Goal: Communication & Community: Answer question/provide support

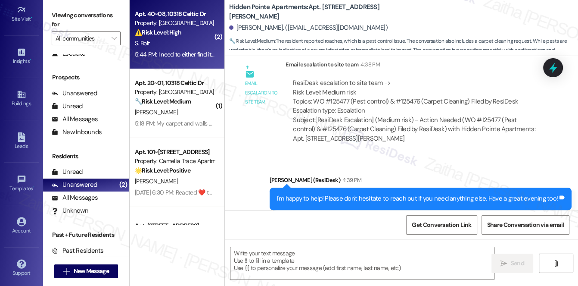
click at [189, 41] on div "S. Bolt" at bounding box center [174, 43] width 81 height 11
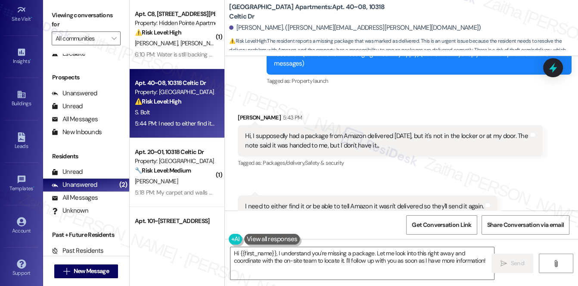
scroll to position [147, 0]
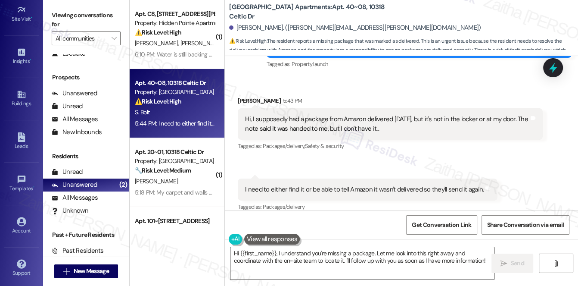
click at [278, 253] on textarea "Hi {{first_name}}, I understand you're missing a package. Let me look into this…" at bounding box center [363, 263] width 264 height 32
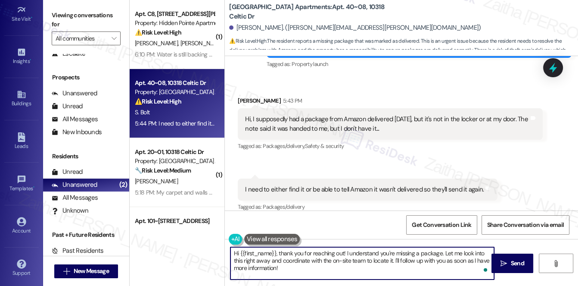
click at [263, 259] on textarea "Hi {{first_name}}, thank you for reaching out! I understand you're missing a pa…" at bounding box center [363, 263] width 264 height 32
click at [312, 267] on textarea "Hi {{first_name}}, thank you for reaching out! I understand you're missing a pa…" at bounding box center [363, 263] width 264 height 32
type textarea "Hi {{first_name}}, thank you for reaching out! I understand you're missing a pa…"
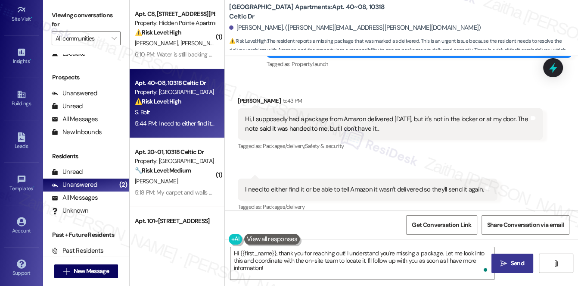
click at [512, 260] on span "Send" at bounding box center [517, 263] width 13 height 9
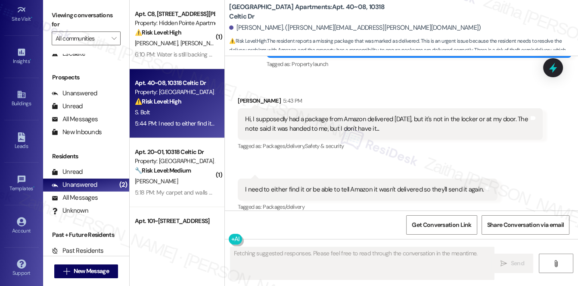
scroll to position [146, 0]
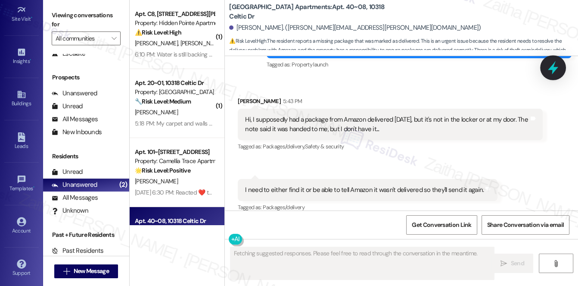
click at [559, 65] on icon at bounding box center [553, 67] width 15 height 15
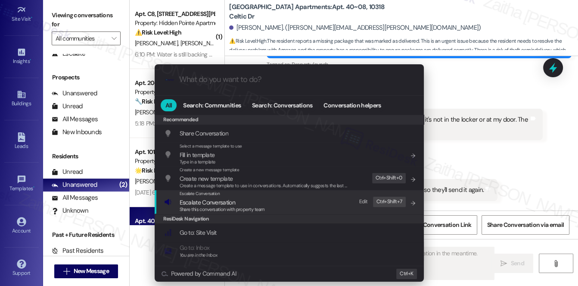
click at [215, 203] on span "Escalate Conversation" at bounding box center [208, 202] width 56 height 8
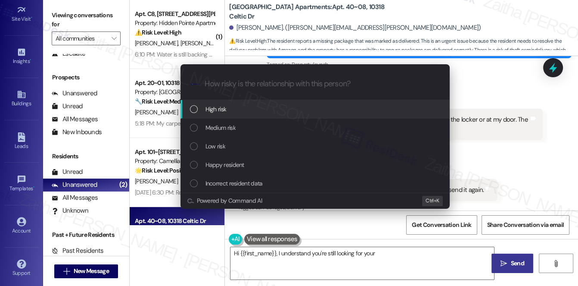
click at [248, 123] on div "Medium risk" at bounding box center [316, 127] width 252 height 9
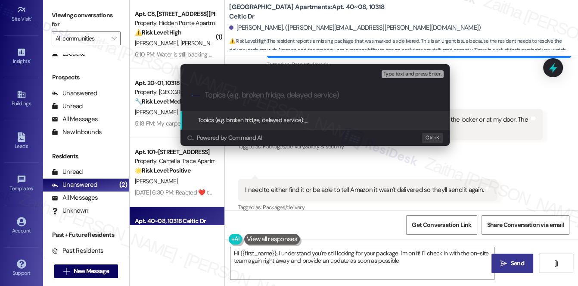
type textarea "Hi {{first_name}}, I understand you're still looking for your package. I'm on i…"
drag, startPoint x: 497, startPoint y: 76, endPoint x: 505, endPoint y: 83, distance: 10.1
click at [497, 76] on div "Escalate Conversation Medium risk Topics (e.g. broken fridge, delayed service) …" at bounding box center [289, 143] width 578 height 286
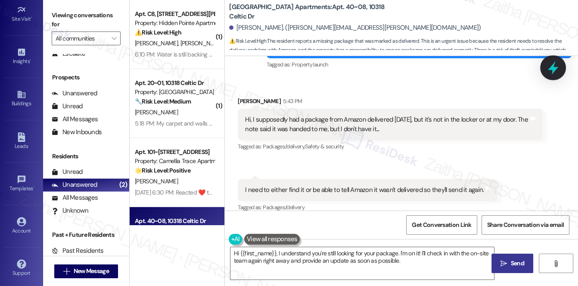
click at [555, 62] on icon at bounding box center [553, 67] width 15 height 15
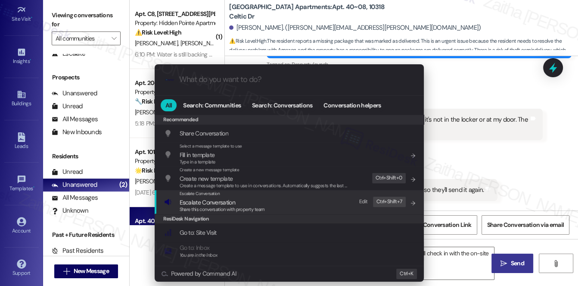
click at [208, 201] on span "Escalate Conversation" at bounding box center [208, 202] width 56 height 8
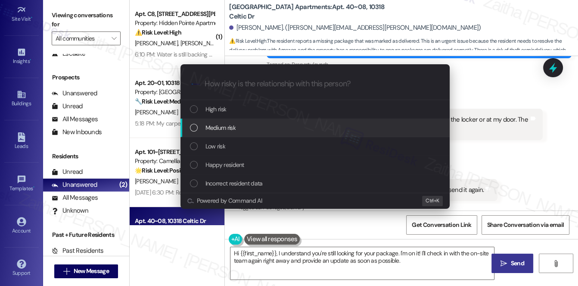
click at [226, 128] on span "Medium risk" at bounding box center [221, 127] width 30 height 9
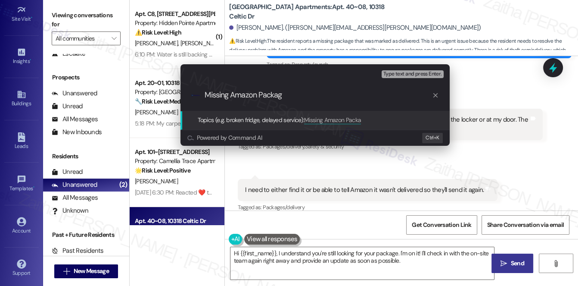
type input "Missing Amazon Package"
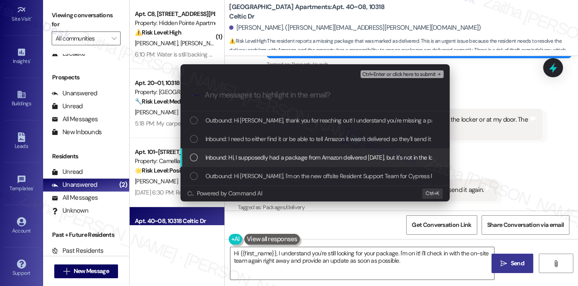
click at [239, 156] on span "Inbound: Hi, I supposedly had a package from Amazon delivered [DATE], but it's …" at bounding box center [411, 157] width 410 height 9
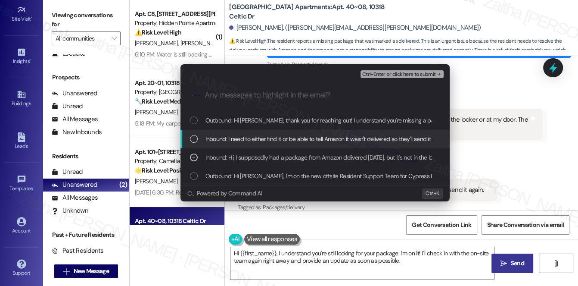
click at [248, 135] on span "Inbound: I need to either find it or be able to tell Amazon it wasn't delivered…" at bounding box center [327, 138] width 242 height 9
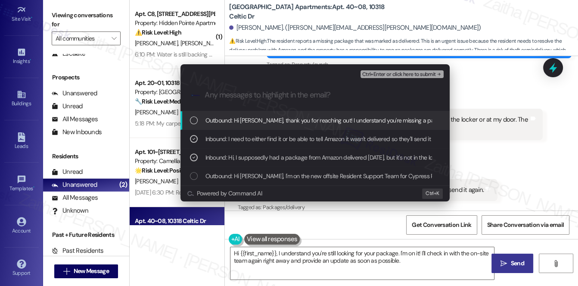
click at [409, 75] on span "Ctrl+Enter or click here to submit" at bounding box center [399, 75] width 74 height 6
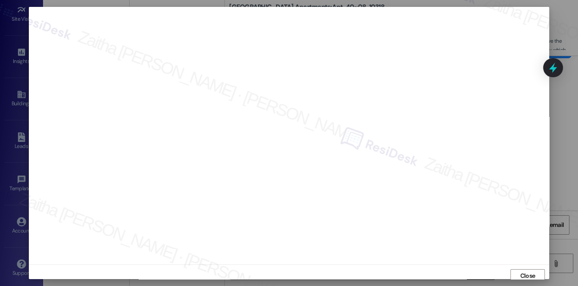
scroll to position [3, 0]
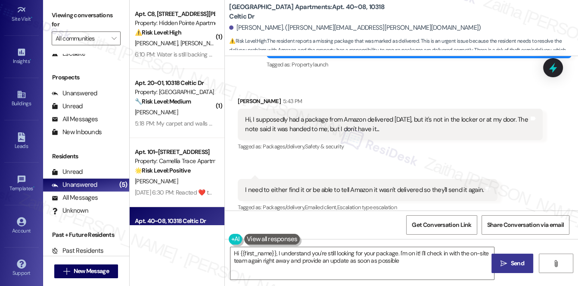
type textarea "Hi {{first_name}}, I understand you're still looking for your package. I'm on i…"
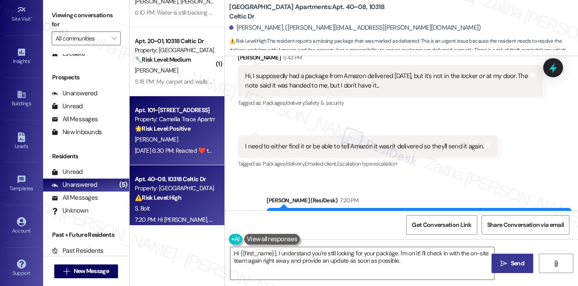
scroll to position [0, 0]
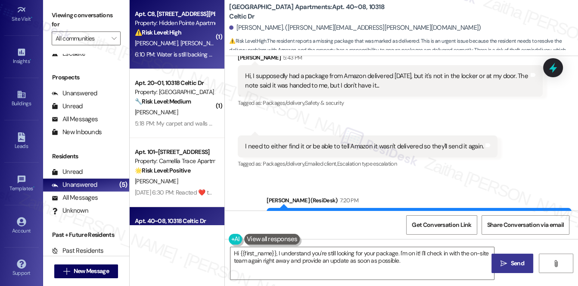
click at [197, 33] on div "⚠️ Risk Level: High The resident reports that the plumbing issue with the dishw…" at bounding box center [175, 32] width 80 height 9
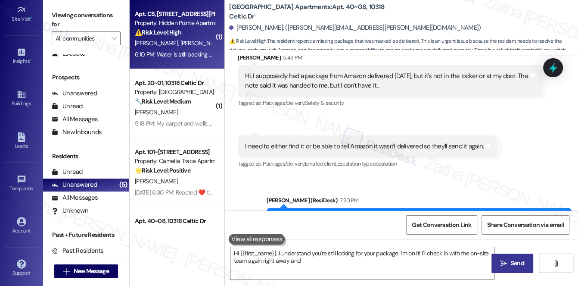
type textarea "Hi {{first_name}}, I understand you're still looking for your package. I'm on i…"
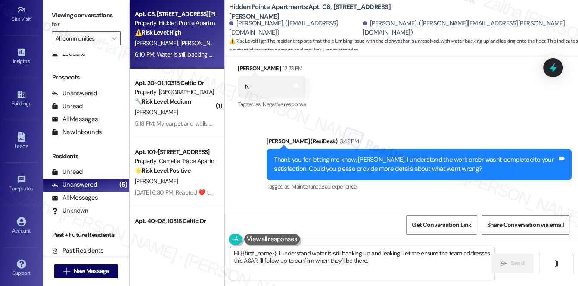
scroll to position [283, 0]
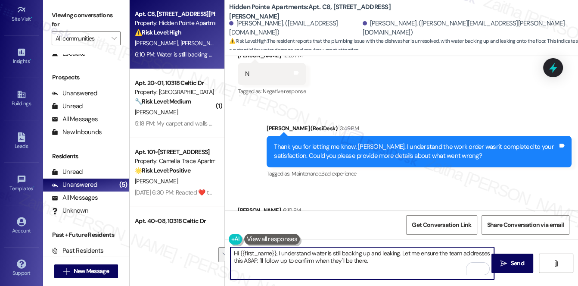
drag, startPoint x: 234, startPoint y: 252, endPoint x: 401, endPoint y: 262, distance: 167.6
click at [401, 262] on textarea "Hi {{first_name}}, I understand water is still backing up and leaking. Let me e…" at bounding box center [363, 263] width 264 height 32
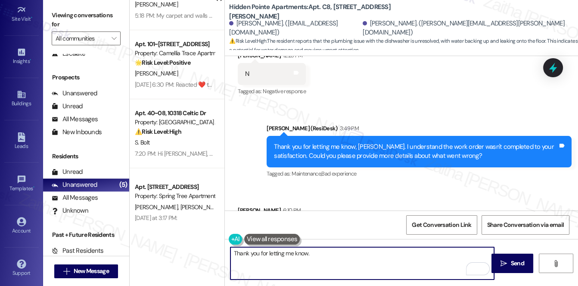
scroll to position [120, 0]
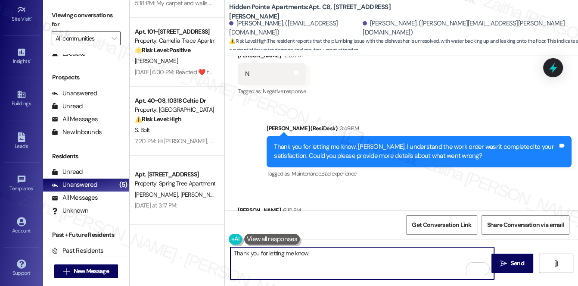
click at [100, 41] on input "All communities" at bounding box center [81, 38] width 51 height 14
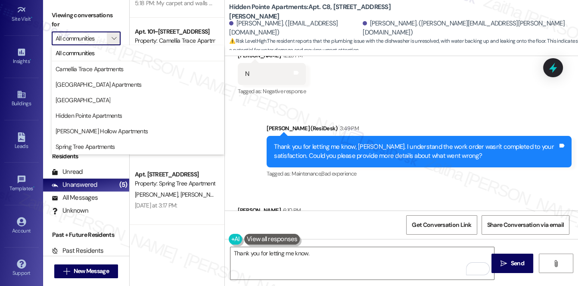
click at [376, 78] on div "Received via SMS [PERSON_NAME] 12:23 PM N Tags and notes Tagged as: Negative re…" at bounding box center [401, 67] width 353 height 73
click at [110, 36] on span "" at bounding box center [114, 38] width 8 height 14
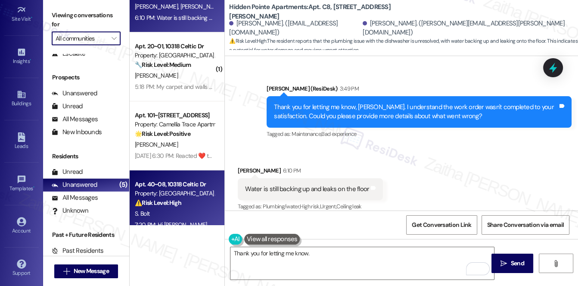
scroll to position [3, 0]
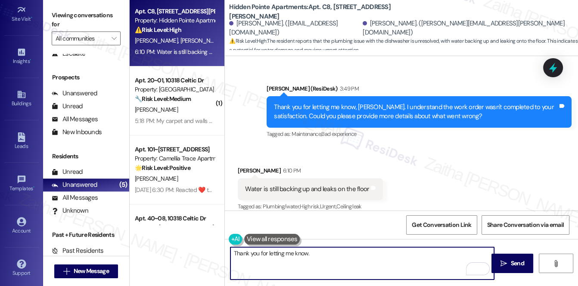
click at [337, 252] on textarea "Thank you for letting me know." at bounding box center [363, 263] width 264 height 32
type textarea "Thank you for letting me know. Just to confirm, has anyone been by to take a lo…"
drag, startPoint x: 234, startPoint y: 252, endPoint x: 475, endPoint y: 253, distance: 240.9
click at [475, 253] on textarea "Thank you for letting me know. Just to confirm, has anyone been by to take a lo…" at bounding box center [363, 263] width 264 height 32
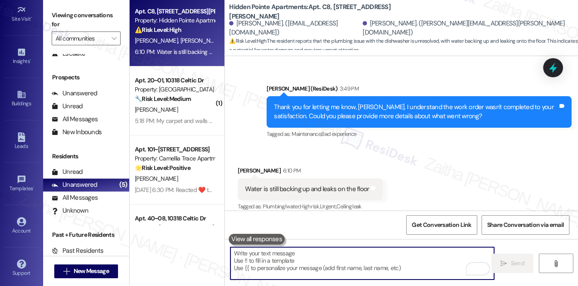
click at [315, 255] on textarea "To enrich screen reader interactions, please activate Accessibility in Grammarl…" at bounding box center [363, 263] width 264 height 32
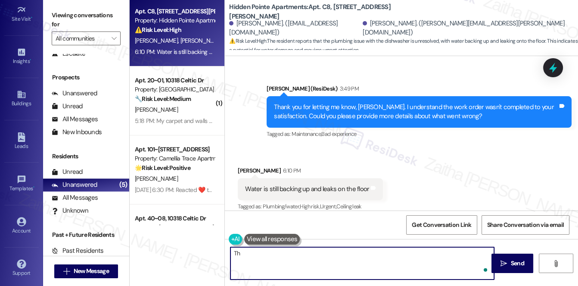
type textarea "T"
paste textarea "I’d like to confirm — is the issue persisting after the repair, or has anyone a…"
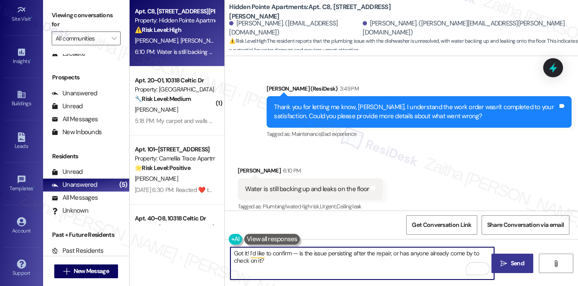
type textarea "Got it! I’d like to confirm — is the issue persisting after the repair, or has …"
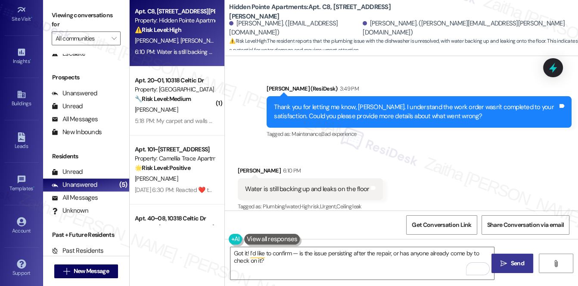
click at [519, 255] on button " Send" at bounding box center [513, 262] width 42 height 19
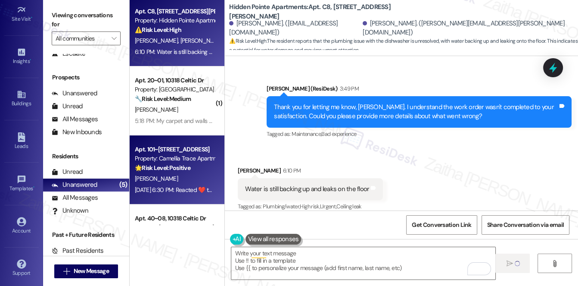
type textarea "Fetching suggested responses. Please feel free to read through the conversation…"
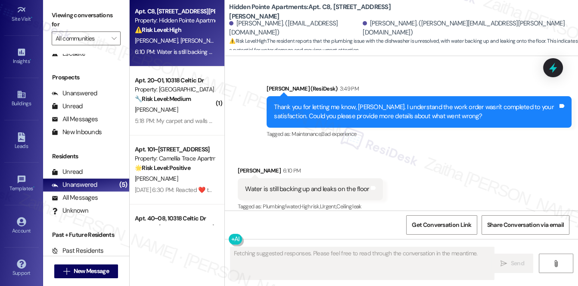
scroll to position [322, 0]
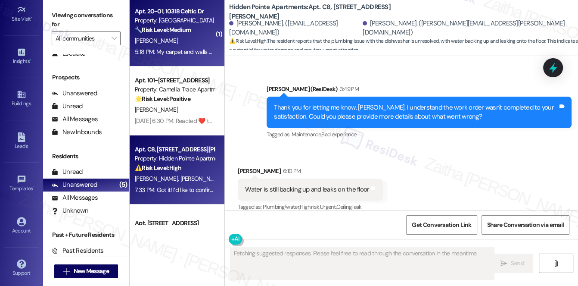
click at [185, 44] on div "[PERSON_NAME]" at bounding box center [174, 40] width 81 height 11
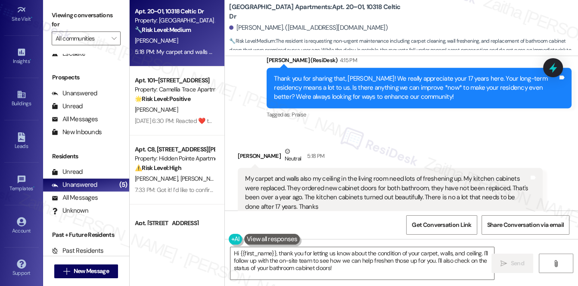
scroll to position [494, 0]
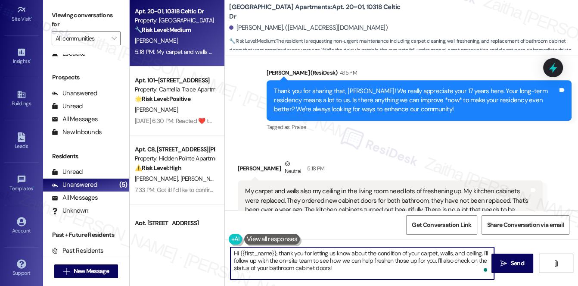
drag, startPoint x: 279, startPoint y: 253, endPoint x: 230, endPoint y: 253, distance: 49.1
click at [231, 253] on textarea "Hi {{first_name}}, thank you for letting us know about the condition of your ca…" at bounding box center [363, 263] width 264 height 32
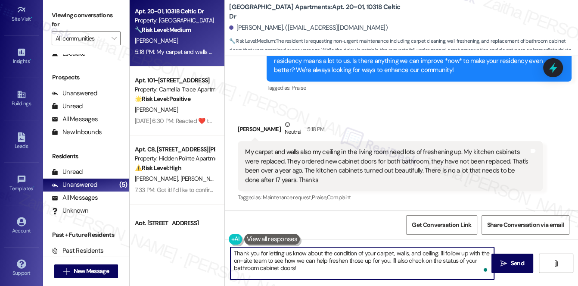
click at [241, 259] on textarea "Thank you for letting us know about the condition of your carpet, walls, and ce…" at bounding box center [363, 263] width 264 height 32
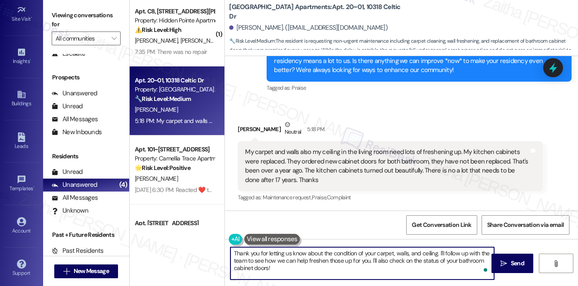
click at [290, 253] on textarea "Thank you for letting us know about the condition of your carpet, walls, and ce…" at bounding box center [363, 263] width 264 height 32
click at [287, 252] on textarea "Thank you for letting us know about the condition of your carpet, walls, and ce…" at bounding box center [363, 263] width 264 height 32
type textarea "Thank you for letting me know about the condition of your carpet, walls, and ce…"
click at [518, 259] on span "Send" at bounding box center [517, 263] width 13 height 9
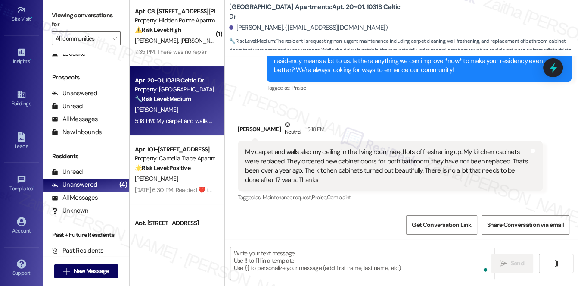
drag, startPoint x: 245, startPoint y: 152, endPoint x: 250, endPoint y: 151, distance: 4.8
click at [299, 172] on div "My carpet and walls also my ceiling in the living room need lots of freshening …" at bounding box center [387, 165] width 284 height 37
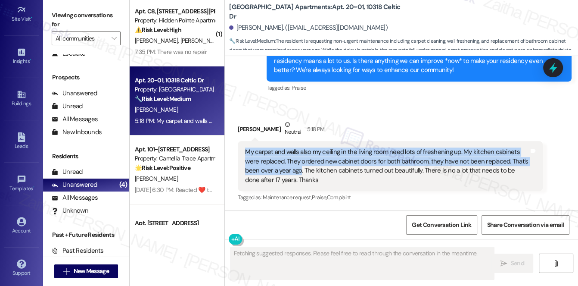
scroll to position [532, 0]
click at [237, 139] on div "Received via SMS [PERSON_NAME] Neutral 5:18 PM My carpet and walls also my ceil…" at bounding box center [390, 162] width 318 height 97
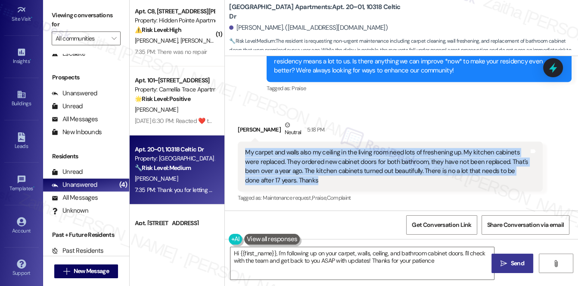
type textarea "Hi {{first_name}}, I'm following up on your carpet, walls, ceiling, and bathroo…"
drag, startPoint x: 245, startPoint y: 149, endPoint x: 313, endPoint y: 186, distance: 77.5
click at [313, 186] on div "My carpet and walls also my ceiling in the living room need lots of freshening …" at bounding box center [390, 166] width 305 height 50
copy div "My carpet and walls also my ceiling in the living room need lots of freshening …"
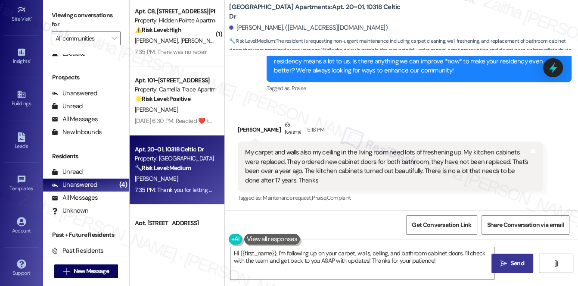
click at [382, 119] on div "Received via SMS [PERSON_NAME] Neutral 5:18 PM My carpet and walls also my ceil…" at bounding box center [390, 162] width 318 height 97
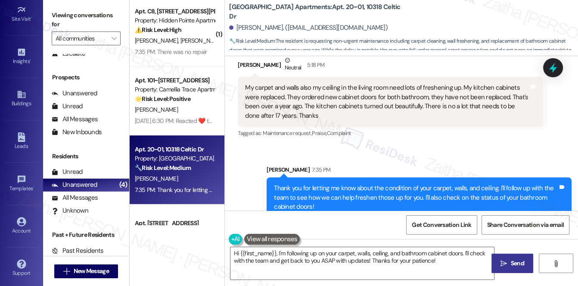
scroll to position [611, 0]
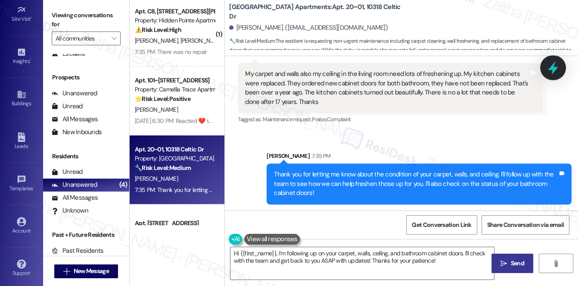
click at [550, 72] on icon at bounding box center [553, 67] width 15 height 15
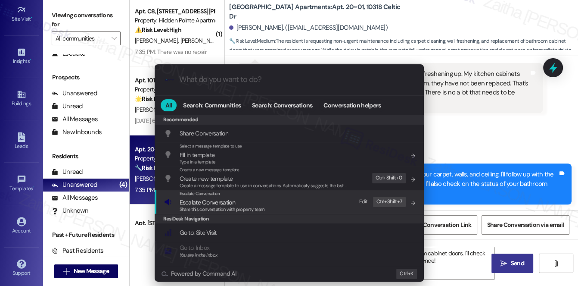
click at [203, 202] on span "Escalate Conversation" at bounding box center [208, 202] width 56 height 8
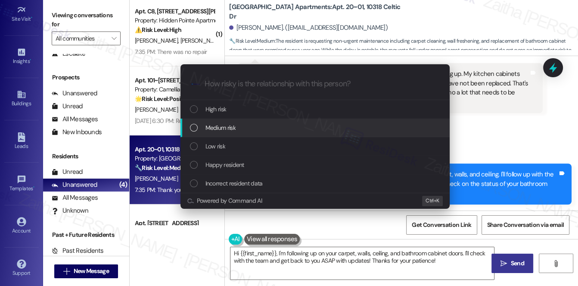
click at [247, 128] on div "Medium risk" at bounding box center [316, 127] width 252 height 9
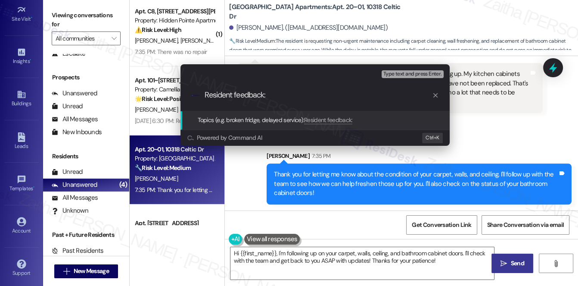
paste input "Carpet, Walls, Ceiling Refresh & Cabinet Door Replacement"
type input "Resident feedback: Carpet, Walls, Ceiling Refresh & Cabinet Door Replacement"
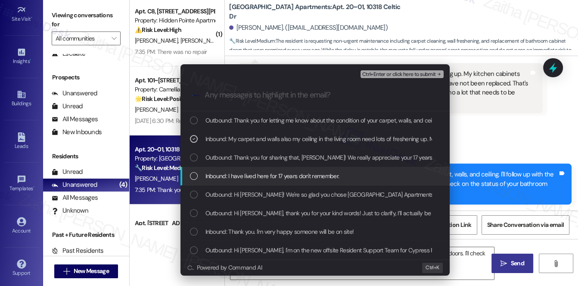
click at [323, 175] on span "Inbound: I have lived here for 17 years don't remember." at bounding box center [273, 175] width 134 height 9
click at [322, 178] on span "Inbound: I have lived here for 17 years don't remember." at bounding box center [273, 175] width 134 height 9
click at [308, 175] on span "Inbound: I have lived here for 17 years don't remember." at bounding box center [273, 175] width 134 height 9
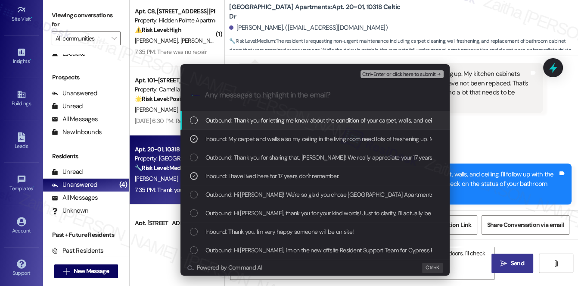
click at [394, 75] on span "Ctrl+Enter or click here to submit" at bounding box center [399, 75] width 74 height 6
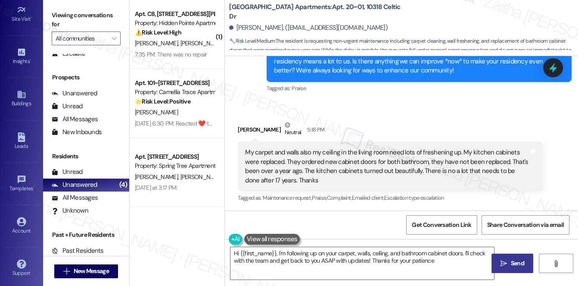
type textarea "Hi {{first_name}}, I'm following up on your carpet, walls, ceiling, and bathroo…"
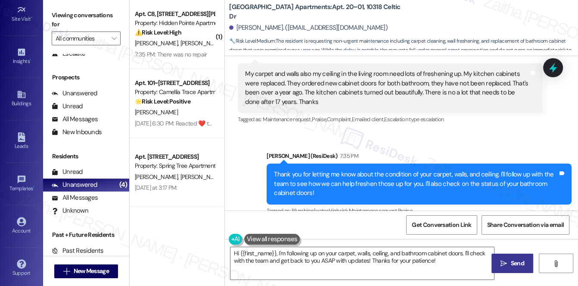
scroll to position [624, 0]
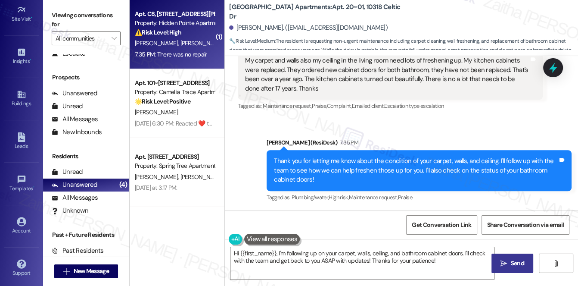
click at [193, 41] on div "[PERSON_NAME] [PERSON_NAME]" at bounding box center [174, 43] width 81 height 11
type textarea "Hi {{first_name}}, I'm following up on your carpet, walls, ceiling, and bathroo…"
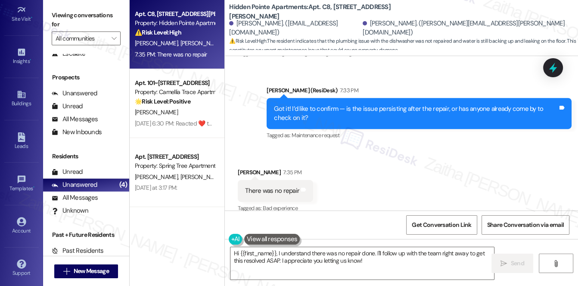
scroll to position [477, 0]
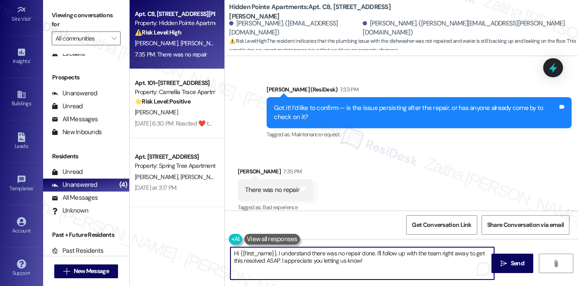
drag, startPoint x: 233, startPoint y: 253, endPoint x: 374, endPoint y: 265, distance: 141.4
click at [374, 265] on textarea "Hi {{first_name}}, I understand there was no repair done. I'll follow up with t…" at bounding box center [363, 263] width 264 height 32
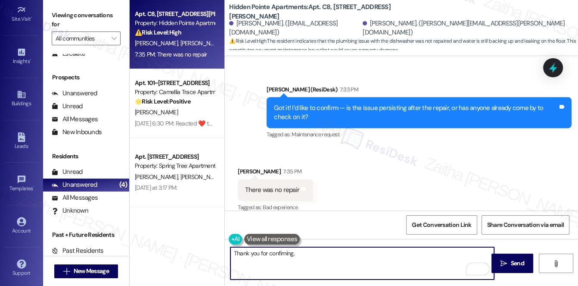
click at [245, 167] on div "[PERSON_NAME] 7:35 PM" at bounding box center [275, 173] width 75 height 12
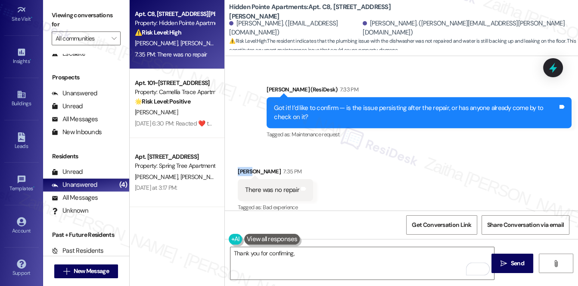
click at [245, 167] on div "[PERSON_NAME] 7:35 PM" at bounding box center [275, 173] width 75 height 12
copy div "[PERSON_NAME]"
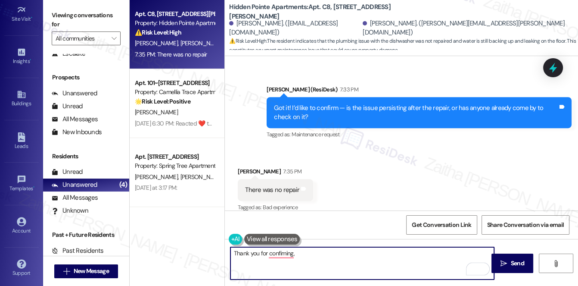
click at [322, 249] on textarea "Thank you for confiming," at bounding box center [363, 263] width 264 height 32
paste textarea "[PERSON_NAME]"
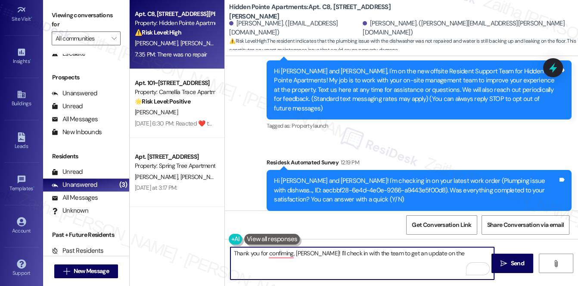
scroll to position [124, 0]
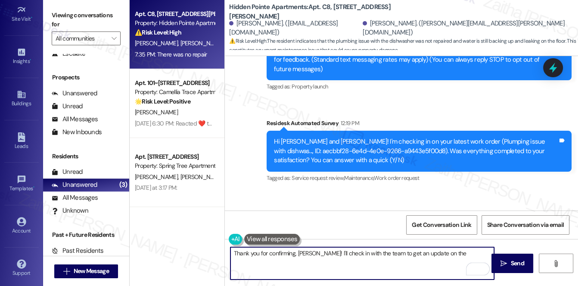
click at [445, 252] on textarea "Thank you for confirming, [PERSON_NAME]! I'll check in with the team to get an …" at bounding box center [363, 263] width 264 height 32
click at [553, 70] on icon at bounding box center [553, 67] width 10 height 13
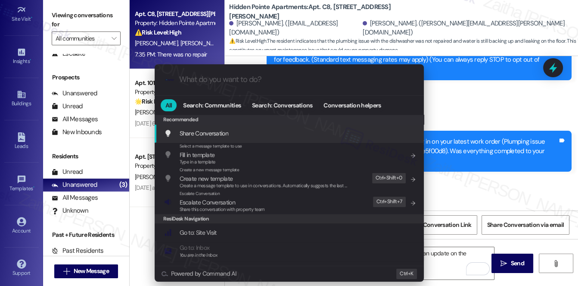
click at [504, 90] on div ".cls-1{fill:#0a055f;}.cls-2{fill:#0cc4c4;} resideskLogoBlueOrange All Search: C…" at bounding box center [289, 143] width 578 height 286
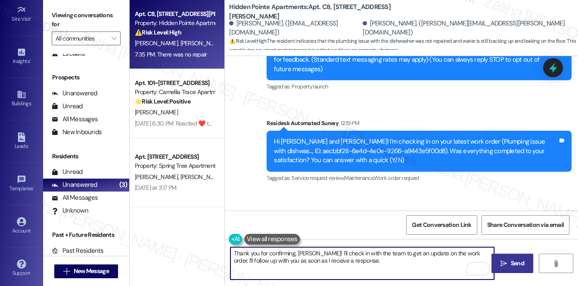
type textarea "Thank you for confirming, [PERSON_NAME]! I'll check in with the team to get an …"
click at [516, 259] on span "Send" at bounding box center [517, 263] width 13 height 9
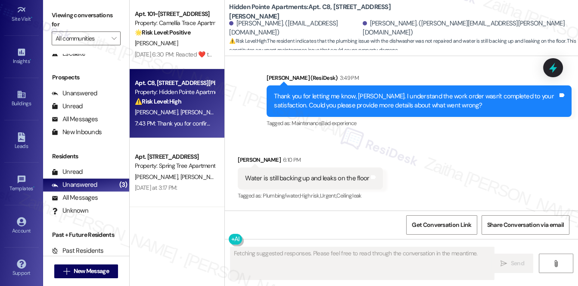
scroll to position [320, 0]
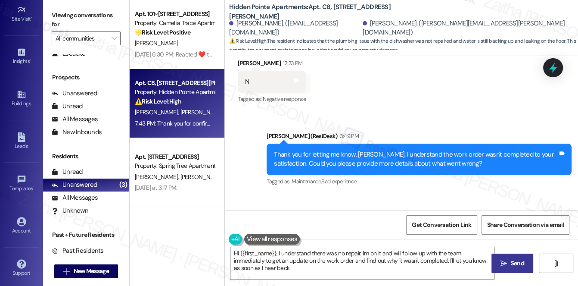
type textarea "Hi {{first_name}}, I understand there was no repair. I'm on it and will follow …"
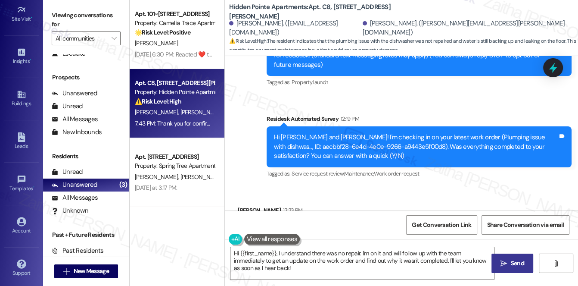
scroll to position [124, 0]
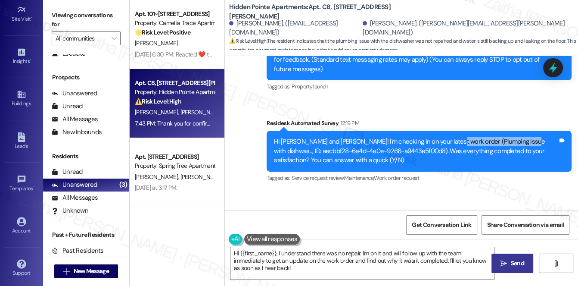
drag, startPoint x: 449, startPoint y: 131, endPoint x: 524, endPoint y: 131, distance: 75.0
click at [524, 137] on div "Hi [PERSON_NAME] and [PERSON_NAME]! I'm checking in on your latest work order (…" at bounding box center [416, 151] width 284 height 28
copy div "Plumping issue with dishwas"
click at [553, 68] on icon at bounding box center [553, 67] width 10 height 13
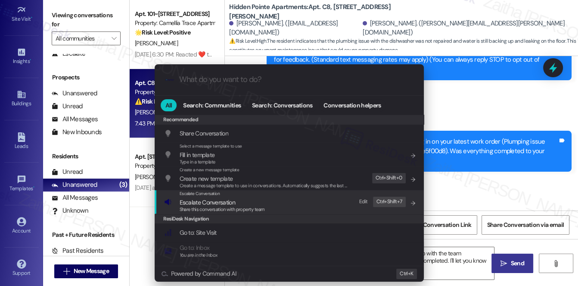
click at [210, 204] on span "Escalate Conversation" at bounding box center [208, 202] width 56 height 8
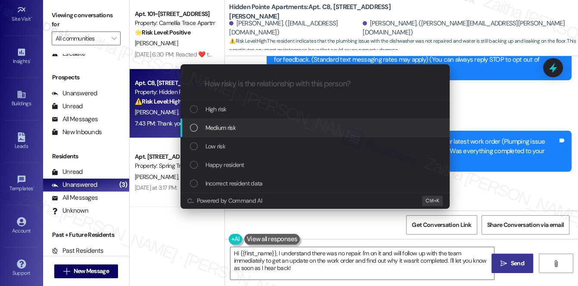
click at [237, 124] on div "Medium risk" at bounding box center [316, 127] width 252 height 9
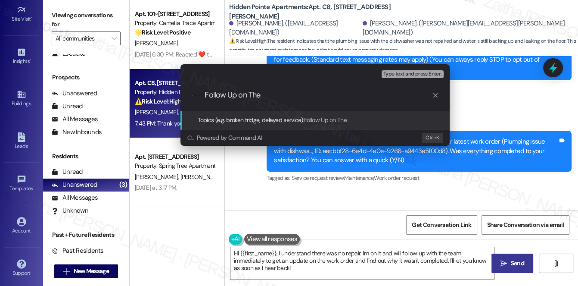
paste input "Plumping issue with dishwas"
click at [296, 93] on input "Follow Up on The Plumping issue with dishwas" at bounding box center [318, 95] width 227 height 9
click at [316, 93] on input "Follow Up on The Plumping Issue with dishwas" at bounding box center [318, 95] width 227 height 9
click at [356, 92] on input "Follow Up on The Plumping Issue With dishwas" at bounding box center [318, 95] width 227 height 9
click at [330, 94] on input "Follow Up on The Plumping Issue With dishwas" at bounding box center [318, 95] width 227 height 9
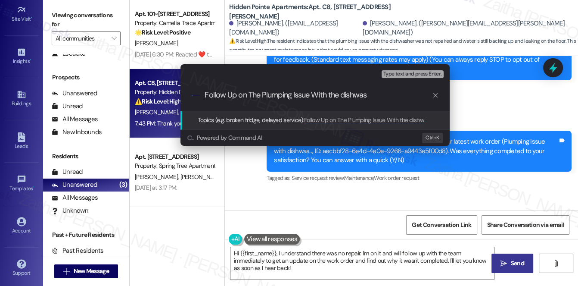
click at [332, 92] on input "Follow Up on The Plumping Issue With the dishwas" at bounding box center [318, 95] width 227 height 9
click at [373, 93] on input "Follow Up on The Plumping Issue With The dishwas" at bounding box center [318, 95] width 227 height 9
click at [348, 92] on input "Follow Up on The Plumping Issue With The dishwasher WO" at bounding box center [318, 95] width 227 height 9
type input "Follow Up on The Plumping Issue With The Dishwasher WO"
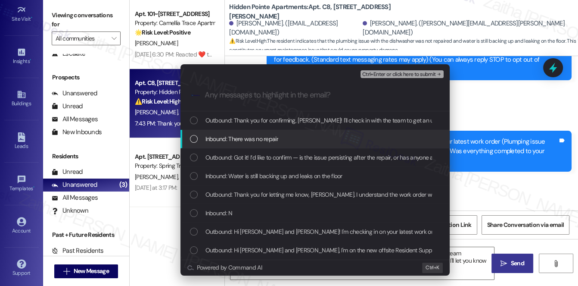
click at [307, 138] on div "Inbound: There was no repair" at bounding box center [316, 138] width 252 height 9
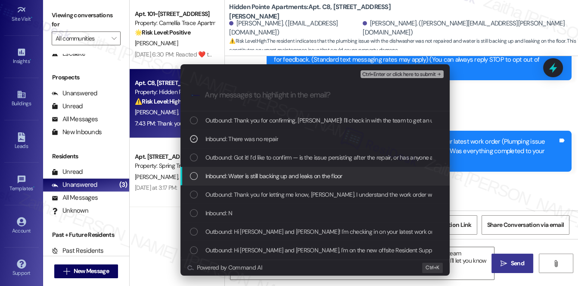
click at [286, 178] on span "Inbound: Water is still backing up and leaks on the floor" at bounding box center [274, 175] width 137 height 9
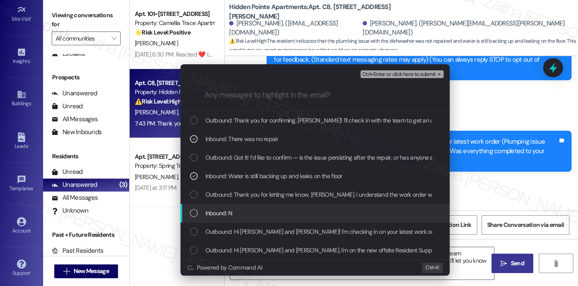
click at [273, 213] on div "Inbound: N" at bounding box center [316, 212] width 252 height 9
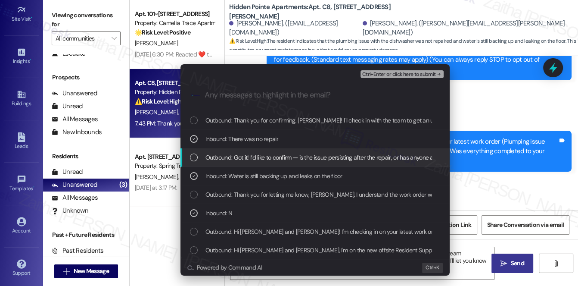
click at [399, 75] on span "Ctrl+Enter or click here to submit" at bounding box center [399, 75] width 74 height 6
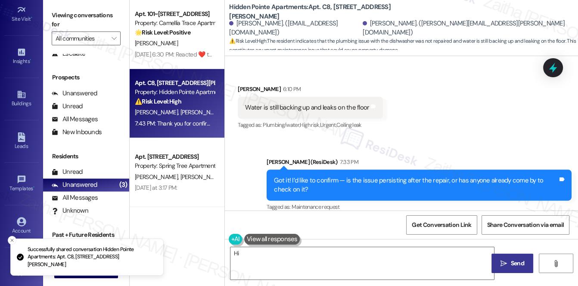
scroll to position [477, 0]
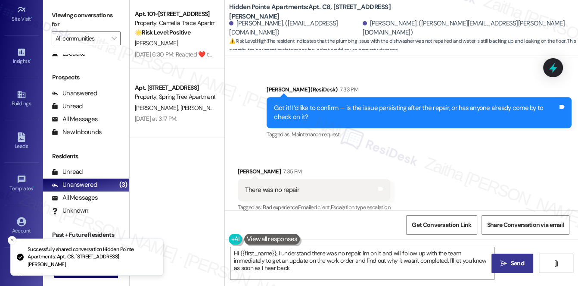
type textarea "Hi {{first_name}}, I understand there was no repair. I'm on it and will follow …"
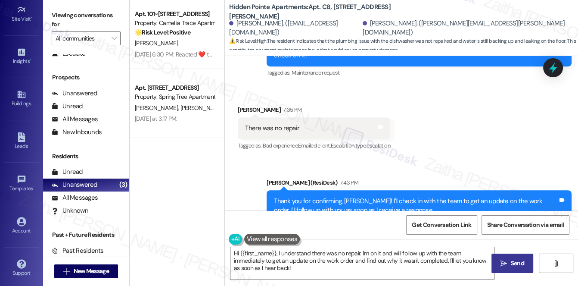
scroll to position [520, 0]
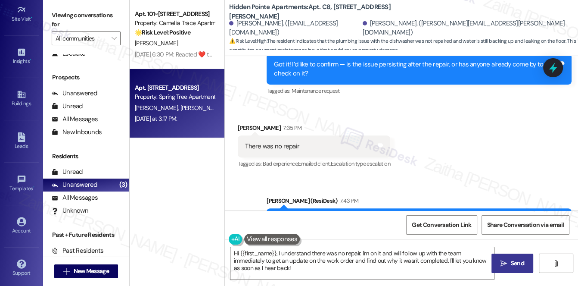
click at [194, 114] on div "[DATE] at 3:17 PM: [DATE] at 3:17 PM:" at bounding box center [174, 118] width 81 height 11
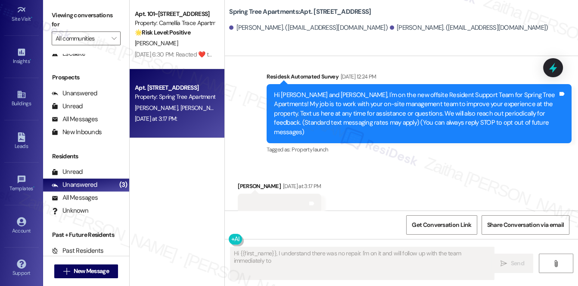
type textarea "Hi {{first_name}}, I understand there was no repair. I'm on it and will follow …"
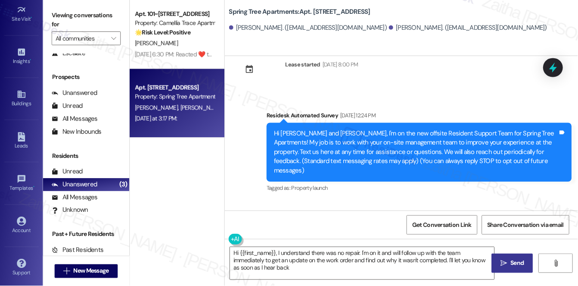
scroll to position [122, 0]
type textarea "Hi {{first_name}}, I understand there was no repair. I'm on it and will follow …"
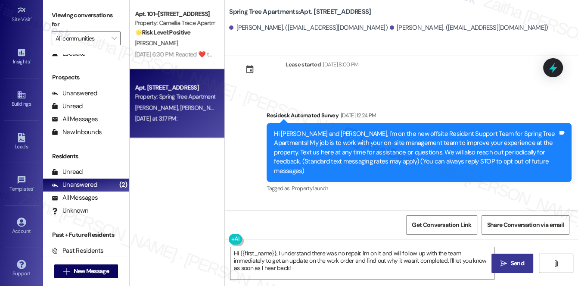
scroll to position [122, 0]
click at [20, 222] on icon at bounding box center [21, 221] width 9 height 9
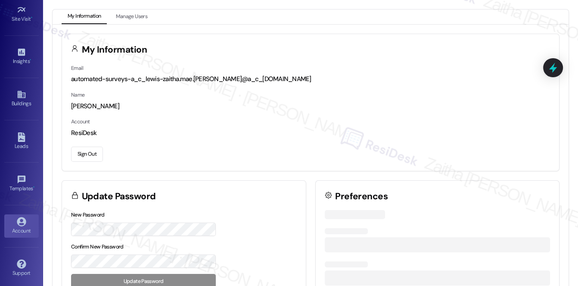
click at [91, 153] on button "Sign Out" at bounding box center [87, 154] width 32 height 15
